Goal: Find specific page/section: Find specific page/section

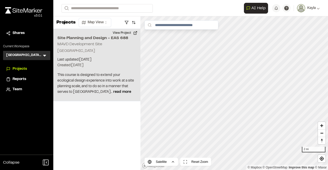
click at [61, 39] on h2 "Site Planning and Design - EAS 688" at bounding box center [96, 38] width 79 height 6
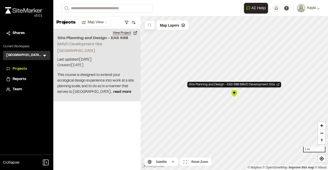
click at [125, 32] on button "View Project" at bounding box center [125, 33] width 31 height 8
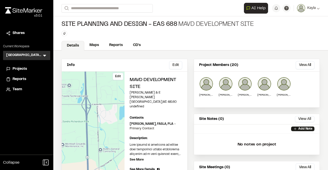
click at [92, 125] on div "Edit" at bounding box center [93, 124] width 63 height 105
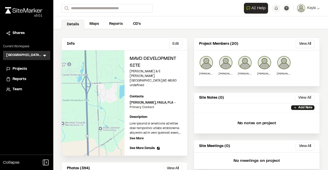
scroll to position [26, 0]
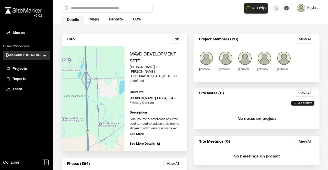
click at [140, 142] on span "See More Details" at bounding box center [141, 144] width 25 height 5
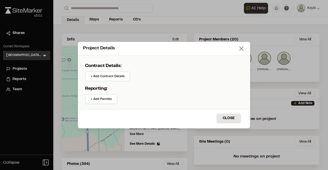
click at [239, 48] on icon at bounding box center [240, 48] width 7 height 7
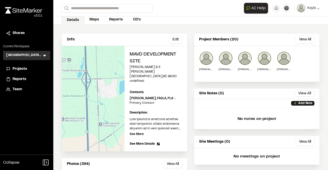
click at [140, 142] on span "See More Details" at bounding box center [141, 144] width 25 height 5
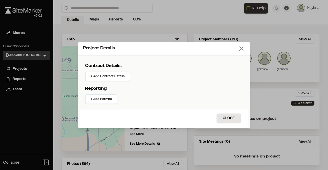
click at [239, 49] on icon at bounding box center [240, 48] width 7 height 7
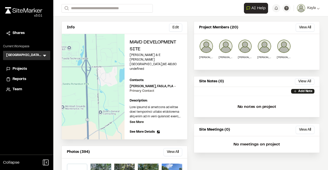
scroll to position [63, 0]
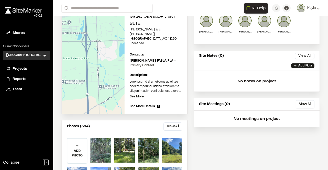
click at [137, 104] on span "See More Details" at bounding box center [141, 106] width 25 height 5
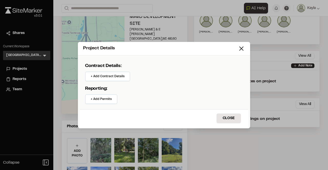
click at [234, 46] on div "Project Details" at bounding box center [160, 48] width 155 height 7
click at [239, 49] on icon at bounding box center [240, 48] width 7 height 7
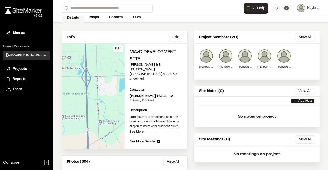
scroll to position [12, 0]
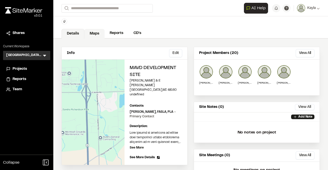
click at [100, 35] on link "Maps" at bounding box center [94, 34] width 20 height 10
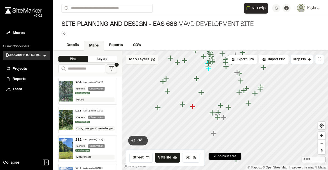
click at [151, 62] on div "Map Layers" at bounding box center [142, 60] width 32 height 10
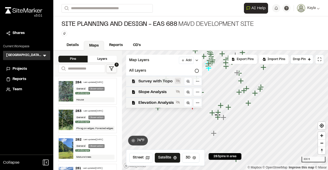
click at [177, 82] on icon at bounding box center [178, 81] width 4 height 4
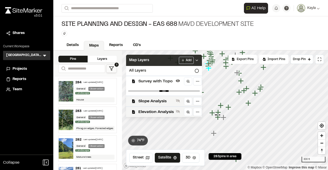
click at [197, 62] on icon at bounding box center [196, 60] width 4 height 4
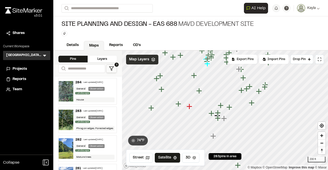
click at [231, 109] on icon "Map marker" at bounding box center [229, 107] width 7 height 7
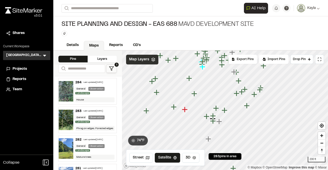
click at [237, 95] on icon "Map marker" at bounding box center [236, 93] width 7 height 7
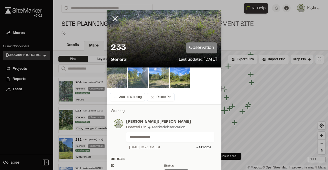
click at [154, 82] on img at bounding box center [158, 78] width 20 height 20
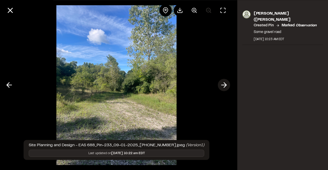
click at [223, 84] on icon at bounding box center [224, 85] width 8 height 9
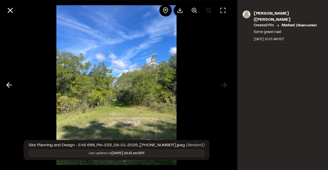
click at [222, 84] on div at bounding box center [116, 85] width 233 height 170
click at [8, 86] on icon at bounding box center [9, 85] width 8 height 9
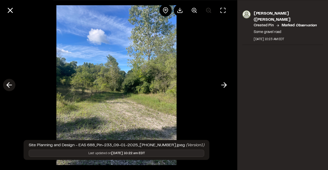
click at [7, 85] on polyline at bounding box center [8, 85] width 2 height 5
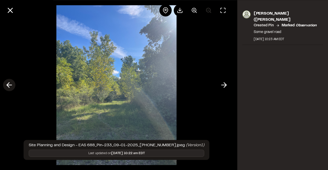
click at [7, 85] on polyline at bounding box center [8, 85] width 2 height 5
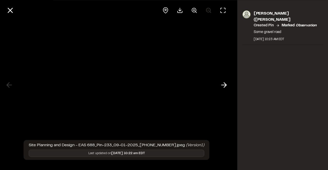
click at [7, 85] on div at bounding box center [116, 85] width 233 height 170
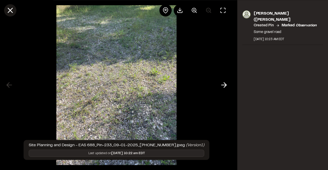
click at [8, 9] on icon at bounding box center [10, 10] width 9 height 9
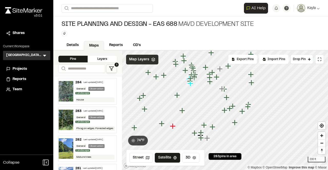
click at [248, 107] on icon "Map marker" at bounding box center [248, 107] width 6 height 6
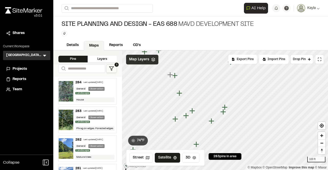
click at [186, 117] on icon "Map marker" at bounding box center [186, 116] width 6 height 6
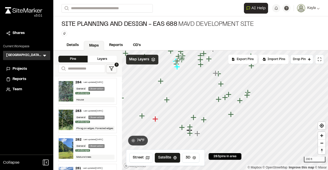
click at [155, 119] on icon "Map marker" at bounding box center [155, 119] width 6 height 6
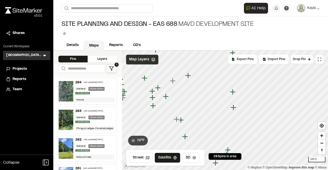
click at [233, 107] on icon "Map marker" at bounding box center [233, 108] width 6 height 6
